Goal: Find specific page/section: Find specific page/section

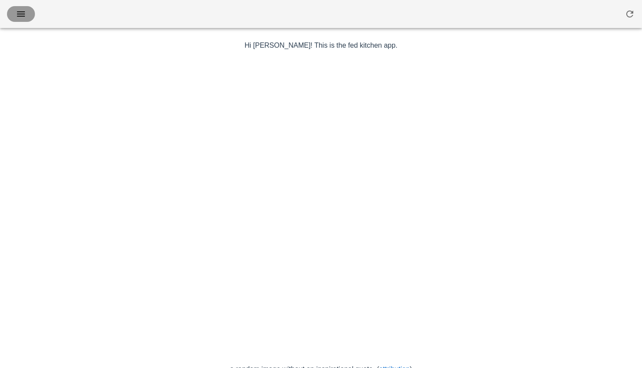
click at [20, 15] on icon "button" at bounding box center [21, 14] width 10 height 10
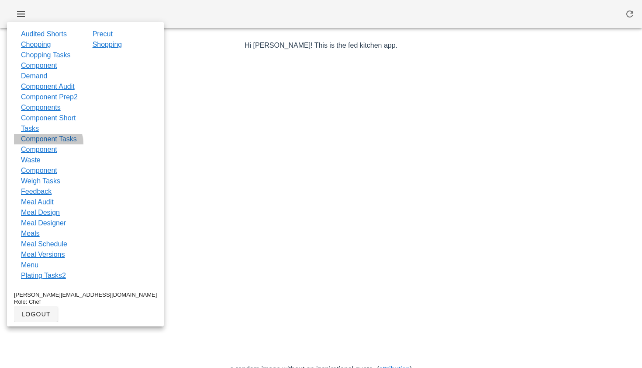
click at [38, 144] on link "Component Tasks" at bounding box center [49, 139] width 56 height 10
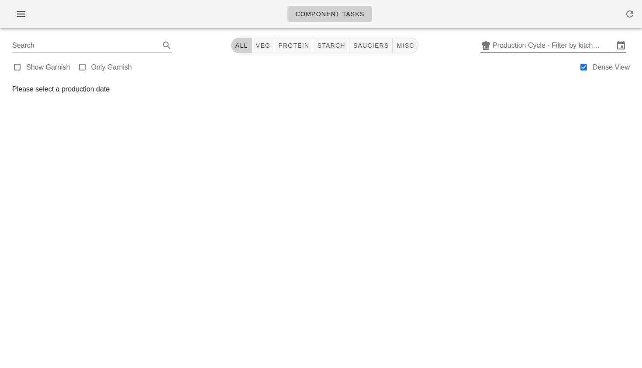
click at [538, 47] on input "Production Cycle - Filter by kitchen production schedules" at bounding box center [553, 45] width 121 height 14
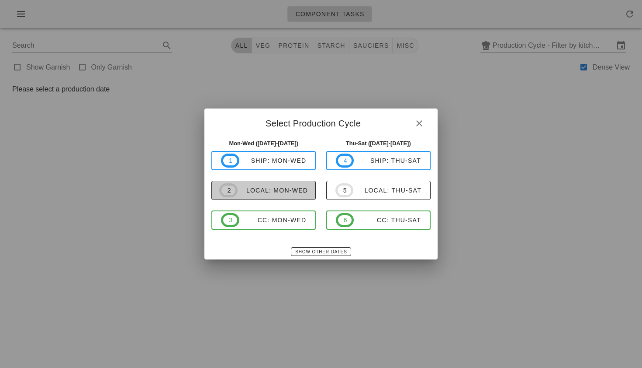
click at [296, 187] on div "local: Mon-Wed" at bounding box center [273, 190] width 70 height 7
type input "local: Mon-Wed (Sep 8-Sep 10)"
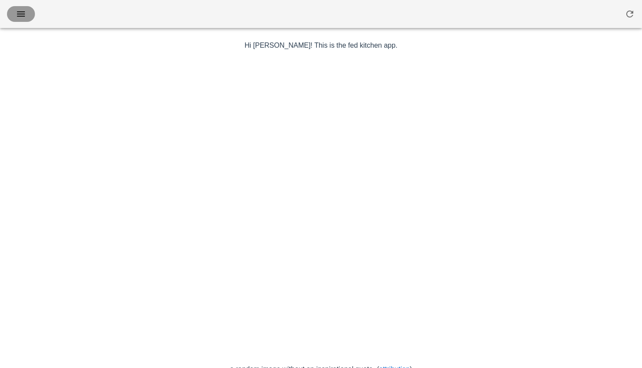
click at [19, 18] on icon "button" at bounding box center [21, 14] width 10 height 10
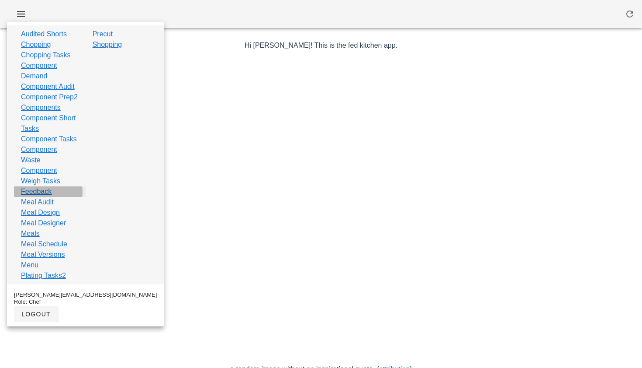
click at [44, 197] on link "Feedback" at bounding box center [36, 191] width 31 height 10
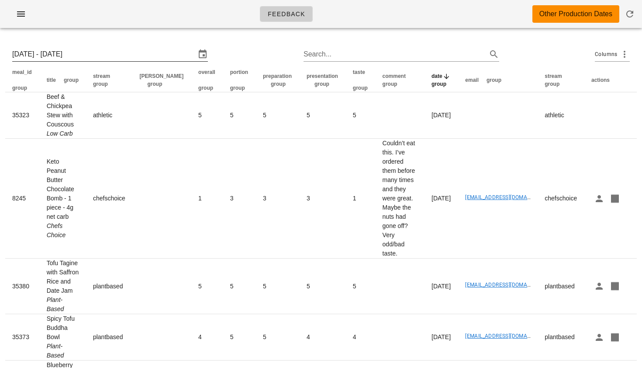
click at [118, 54] on input "Sun 31 Aug 2025 - Sun 7 Sep 2025" at bounding box center [104, 54] width 184 height 14
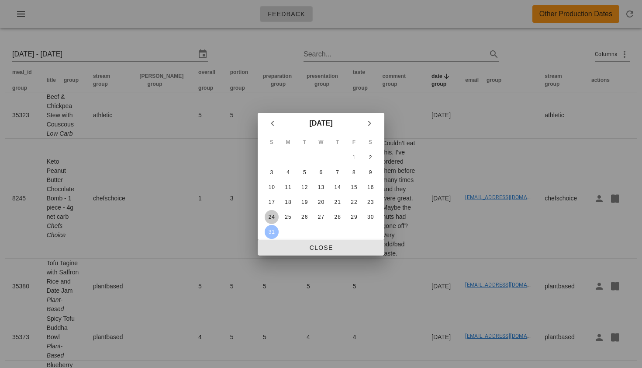
click at [275, 215] on div "24" at bounding box center [272, 217] width 14 height 6
type input "[DATE] - [DATE]"
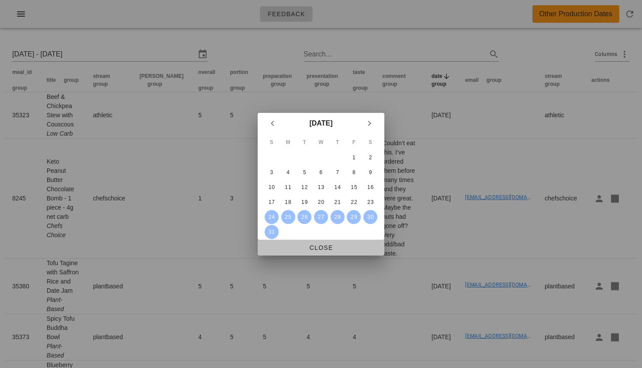
click at [317, 245] on span "Close" at bounding box center [321, 247] width 113 height 7
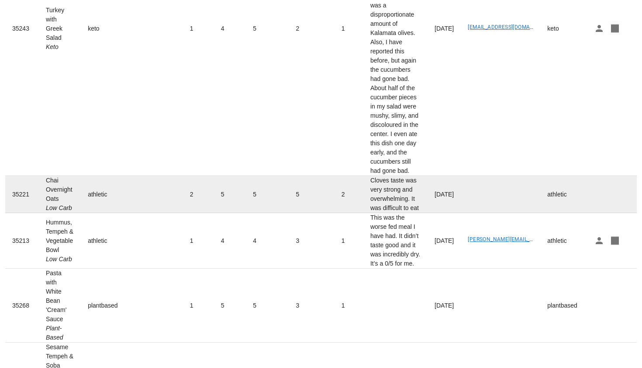
scroll to position [318, 0]
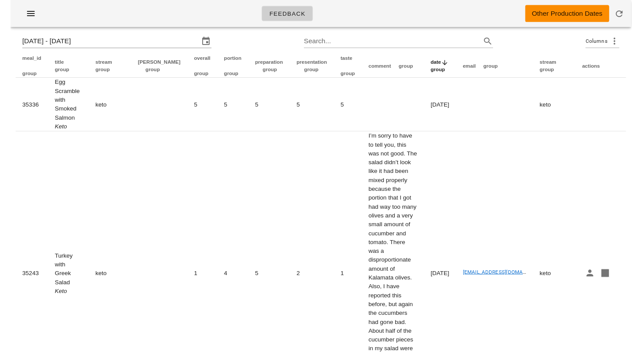
scroll to position [0, 0]
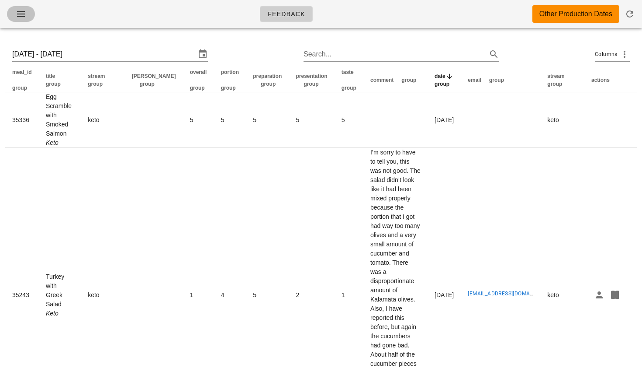
click at [24, 16] on icon "button" at bounding box center [21, 14] width 10 height 10
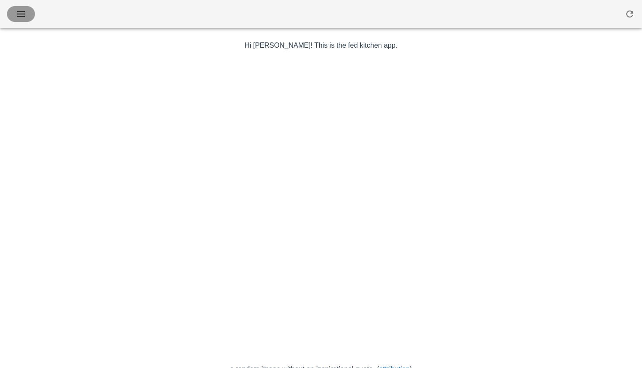
click at [19, 8] on button "button" at bounding box center [21, 14] width 28 height 16
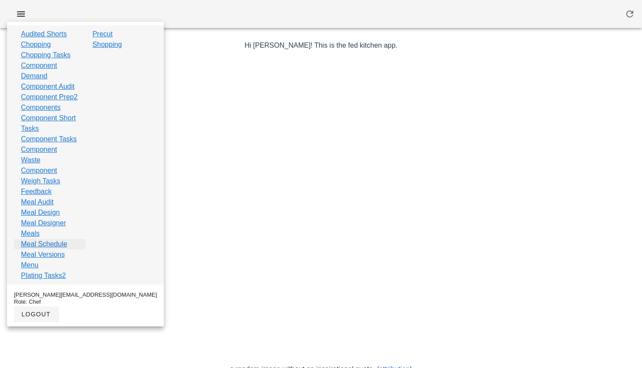
click at [35, 249] on link "Meal Schedule" at bounding box center [44, 244] width 46 height 10
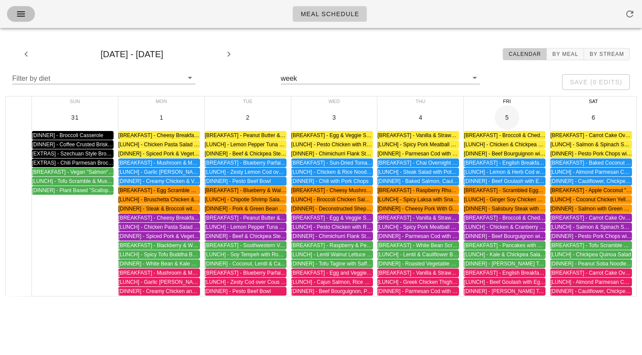
click at [21, 15] on icon "button" at bounding box center [21, 14] width 10 height 10
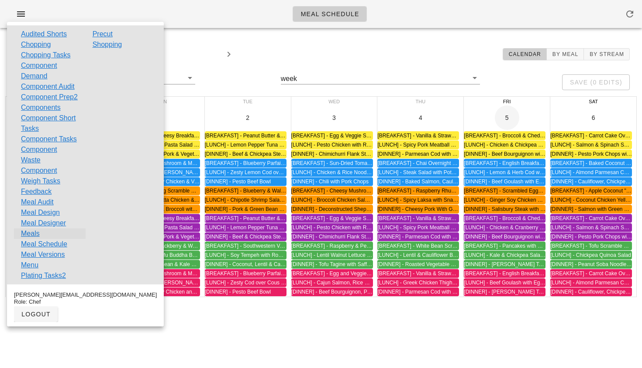
click at [35, 239] on link "Meals" at bounding box center [30, 233] width 19 height 10
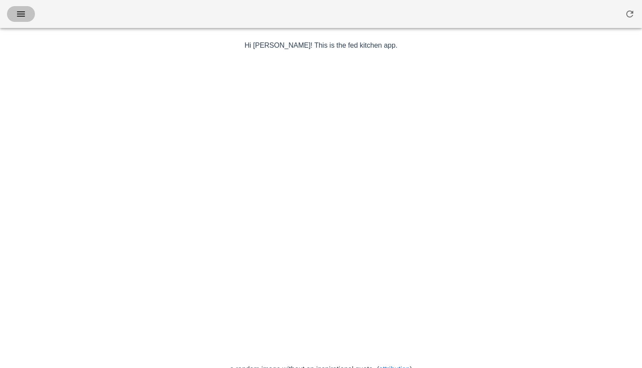
click at [16, 14] on icon "button" at bounding box center [21, 14] width 10 height 10
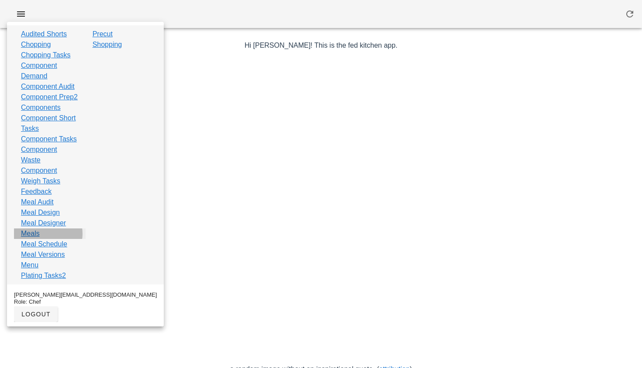
click at [32, 239] on link "Meals" at bounding box center [30, 233] width 19 height 10
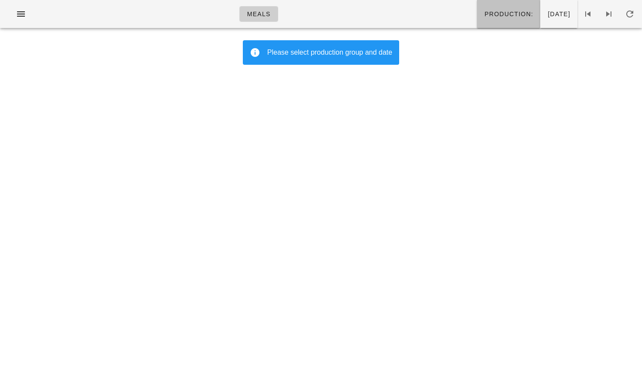
click at [484, 17] on span "Production:" at bounding box center [508, 13] width 49 height 7
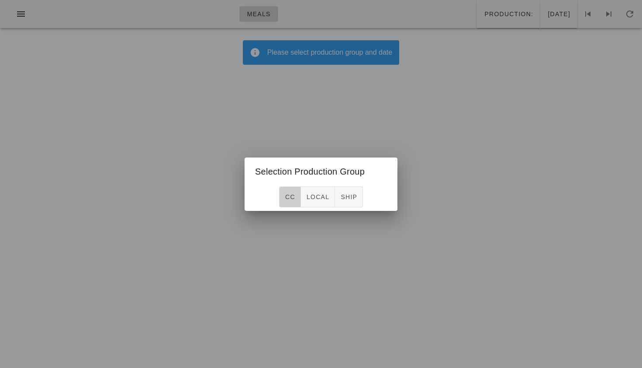
click at [292, 192] on button "CC" at bounding box center [290, 196] width 22 height 21
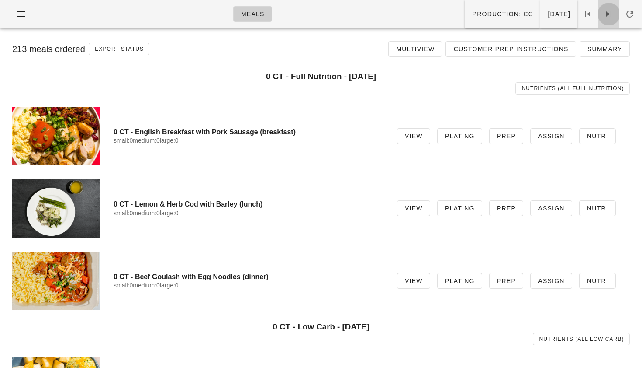
click at [606, 12] on icon at bounding box center [609, 14] width 10 height 10
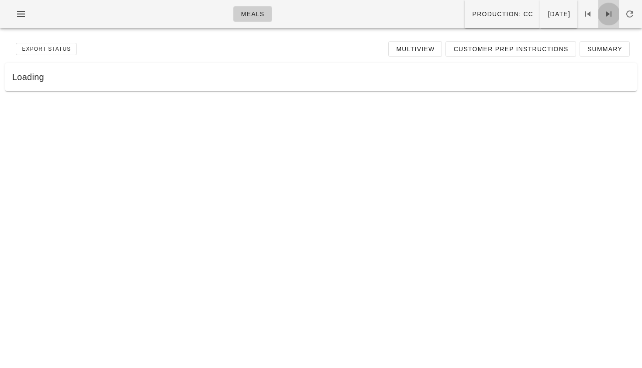
click at [606, 12] on icon at bounding box center [609, 14] width 10 height 10
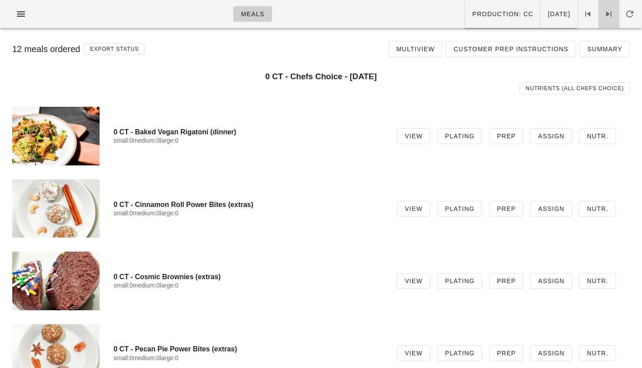
click at [606, 12] on icon at bounding box center [609, 14] width 10 height 10
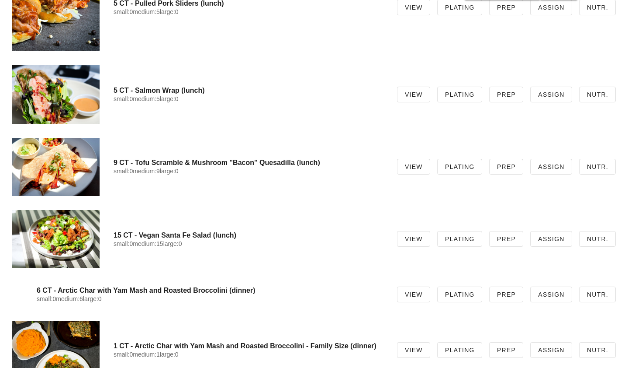
scroll to position [2522, 0]
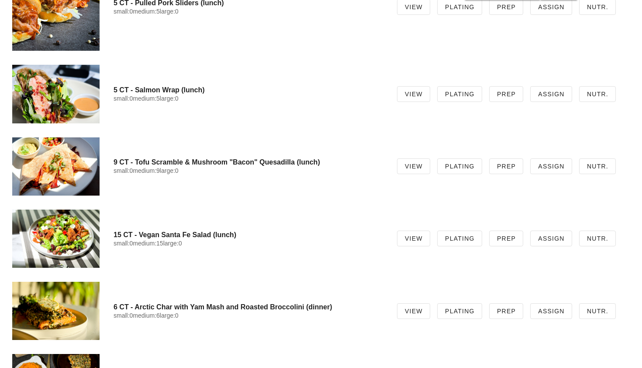
click at [56, 234] on div at bounding box center [55, 238] width 87 height 58
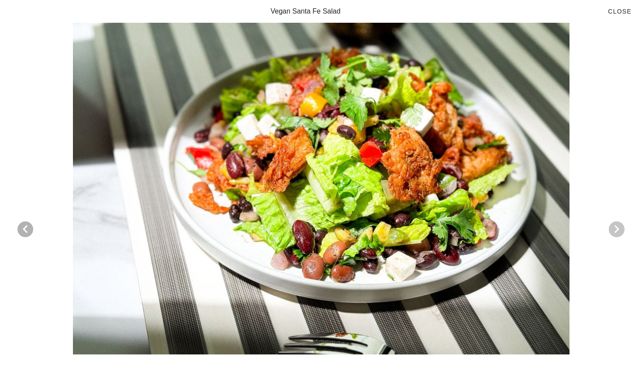
click at [613, 229] on icon "Next visual" at bounding box center [617, 229] width 10 height 10
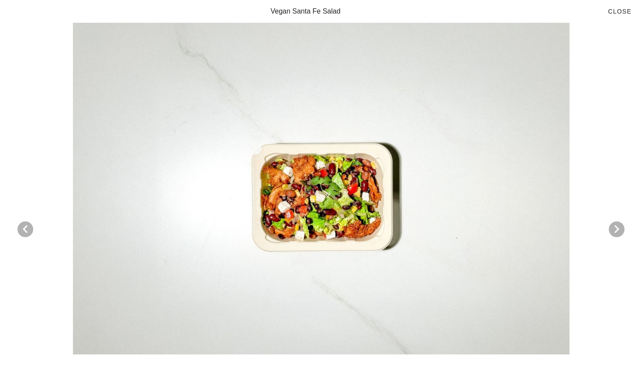
click at [375, 215] on div at bounding box center [320, 188] width 621 height 331
click at [612, 227] on icon "Next visual" at bounding box center [617, 229] width 10 height 10
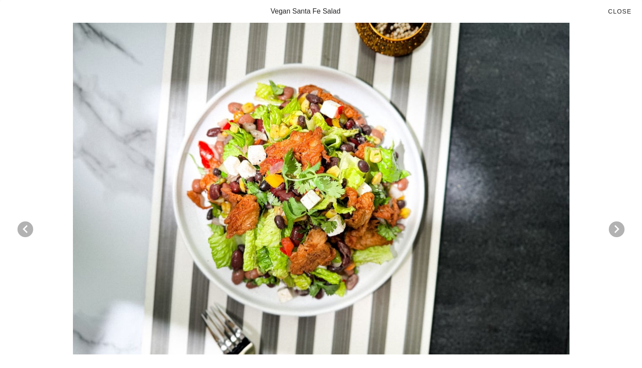
click at [607, 224] on div at bounding box center [320, 188] width 621 height 331
click at [618, 227] on icon "Next visual" at bounding box center [617, 229] width 10 height 10
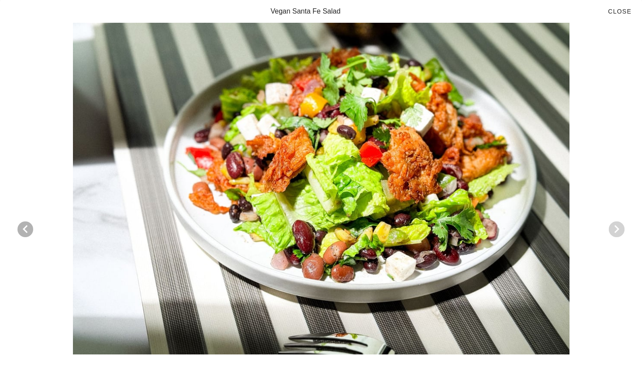
click at [618, 228] on icon "Next visual" at bounding box center [617, 229] width 10 height 10
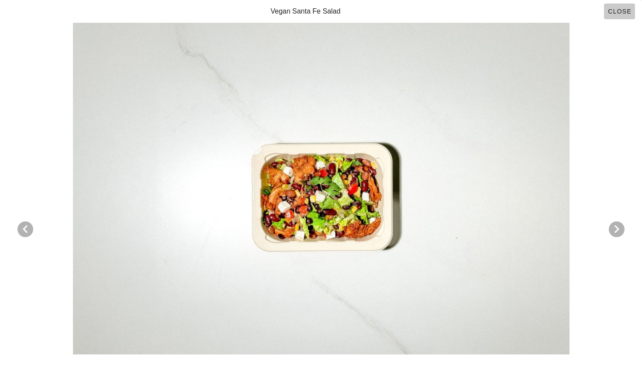
click at [617, 9] on span "Close" at bounding box center [620, 11] width 24 height 7
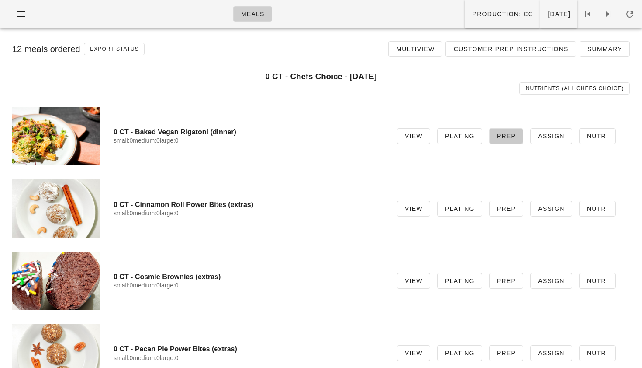
click at [499, 134] on span "Prep" at bounding box center [506, 135] width 19 height 7
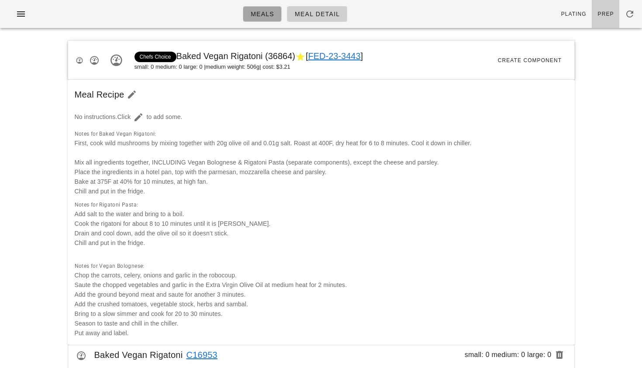
click at [261, 15] on span "Meals" at bounding box center [262, 13] width 24 height 7
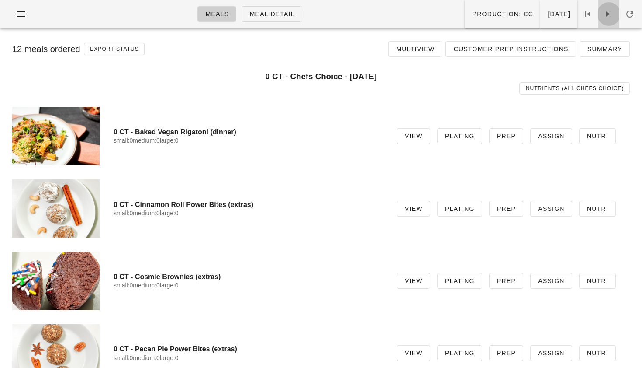
click at [609, 16] on icon at bounding box center [609, 14] width 10 height 10
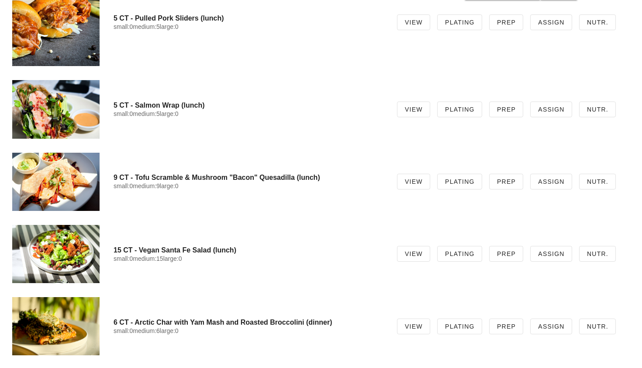
scroll to position [2507, 0]
click at [458, 250] on span "Plating" at bounding box center [460, 253] width 30 height 7
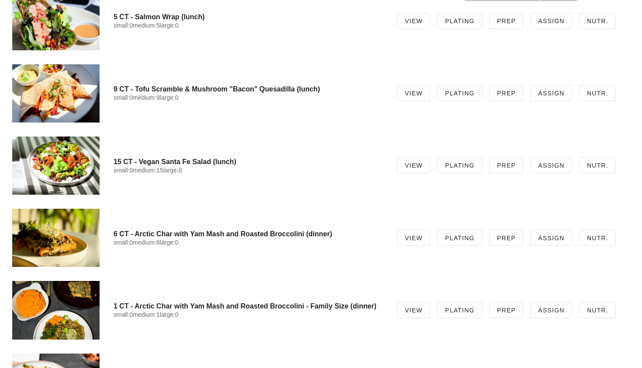
scroll to position [1505, 0]
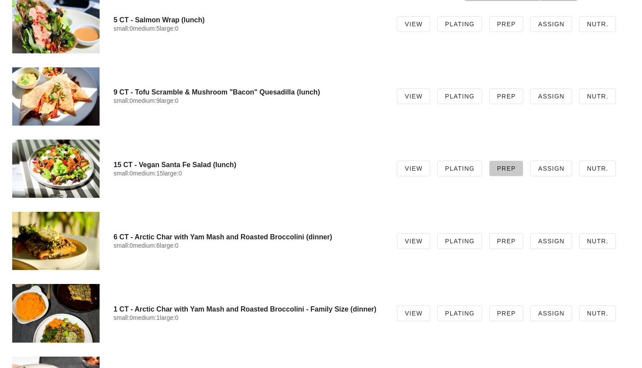
click at [505, 165] on span "Prep" at bounding box center [506, 168] width 19 height 7
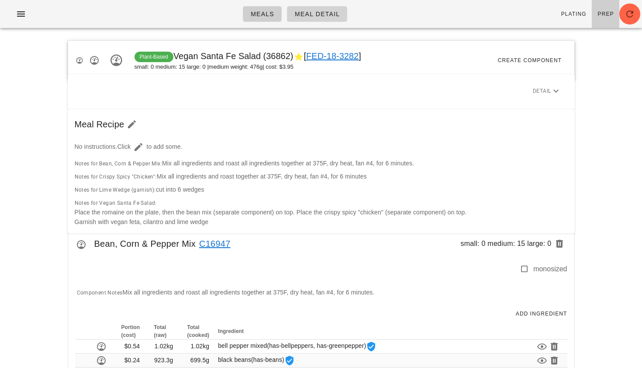
click at [310, 12] on span "Meal Detail" at bounding box center [317, 13] width 45 height 7
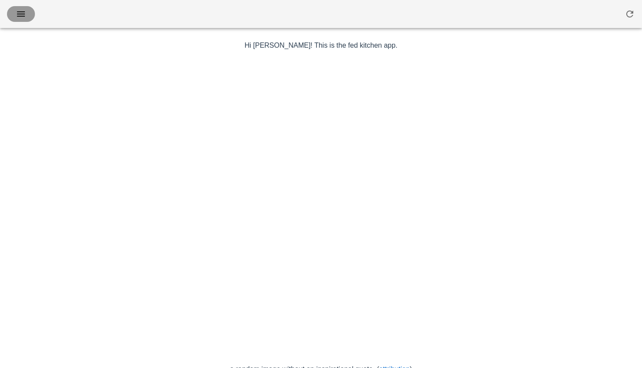
click at [24, 12] on icon "button" at bounding box center [21, 14] width 10 height 10
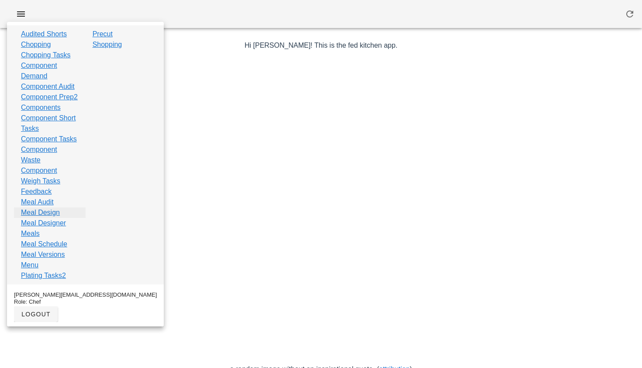
click at [54, 218] on link "Meal Design" at bounding box center [40, 212] width 39 height 10
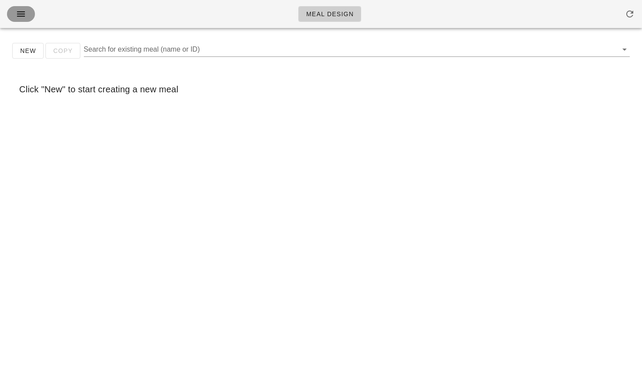
click at [17, 15] on icon "button" at bounding box center [21, 14] width 10 height 10
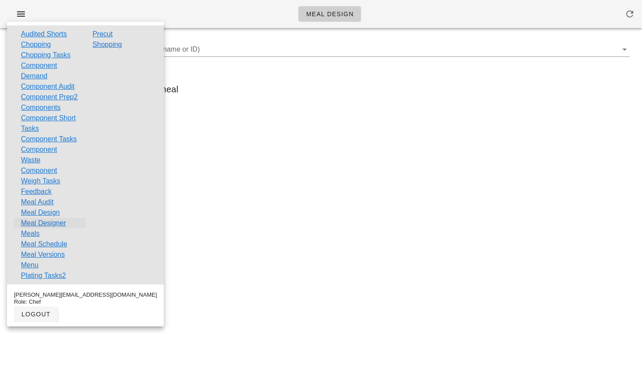
click at [32, 228] on link "Meal Designer" at bounding box center [43, 223] width 45 height 10
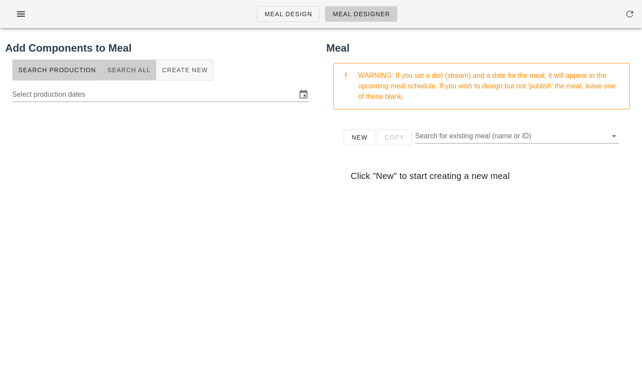
click at [125, 75] on button "Search All" at bounding box center [129, 69] width 55 height 21
